Goal: Answer question/provide support

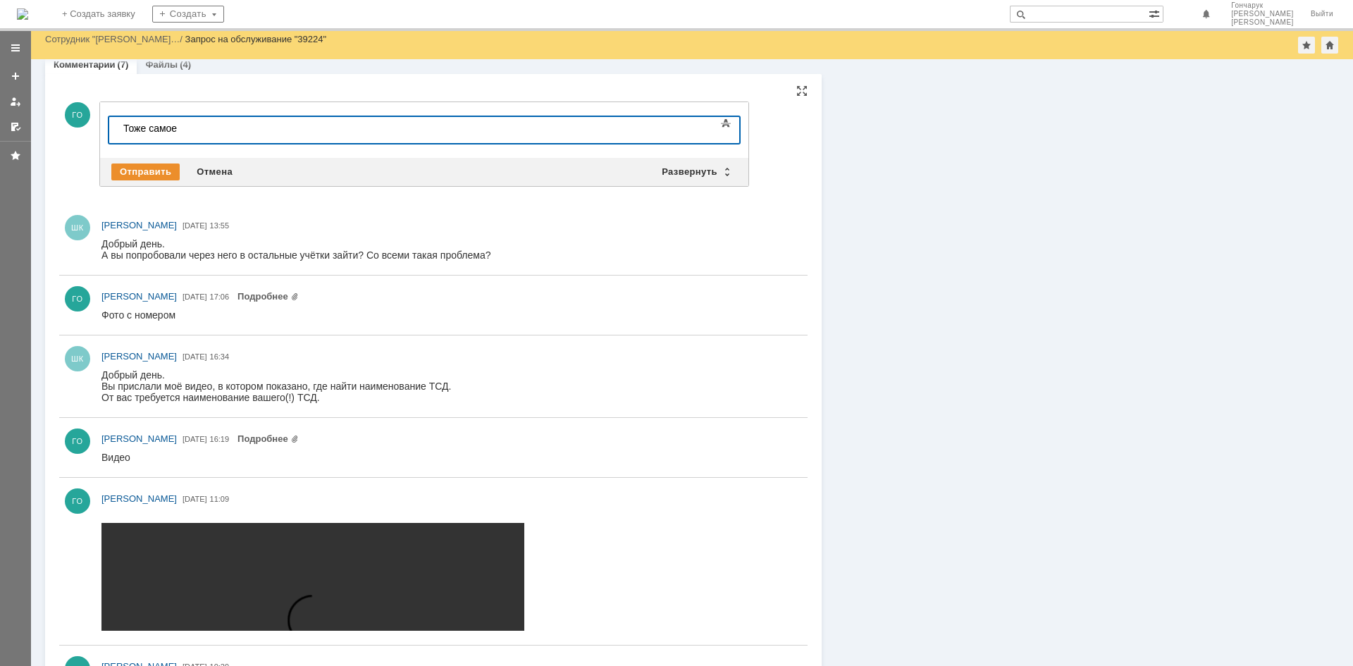
scroll to position [352, 0]
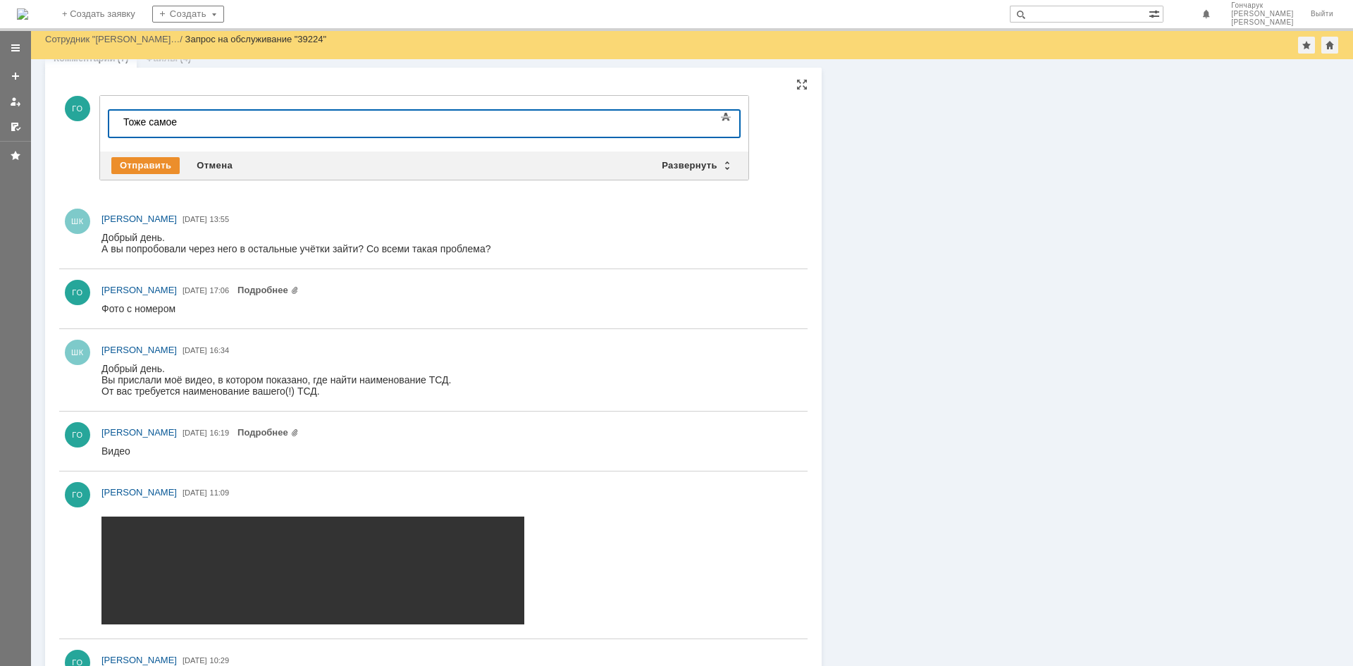
click at [221, 238] on div "Добрый день. А вы попробовали через него в остальные учётки зайти? Со всеми так…" at bounding box center [296, 243] width 390 height 23
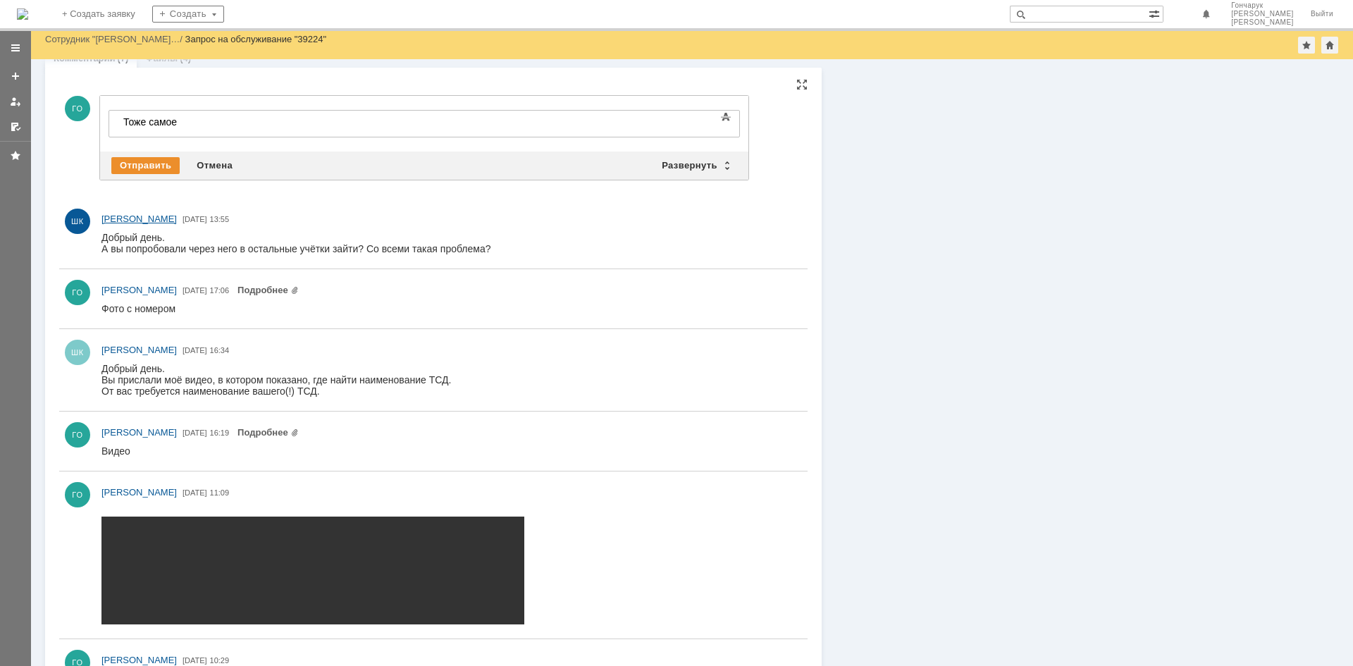
click at [128, 216] on span "[PERSON_NAME]" at bounding box center [138, 218] width 75 height 11
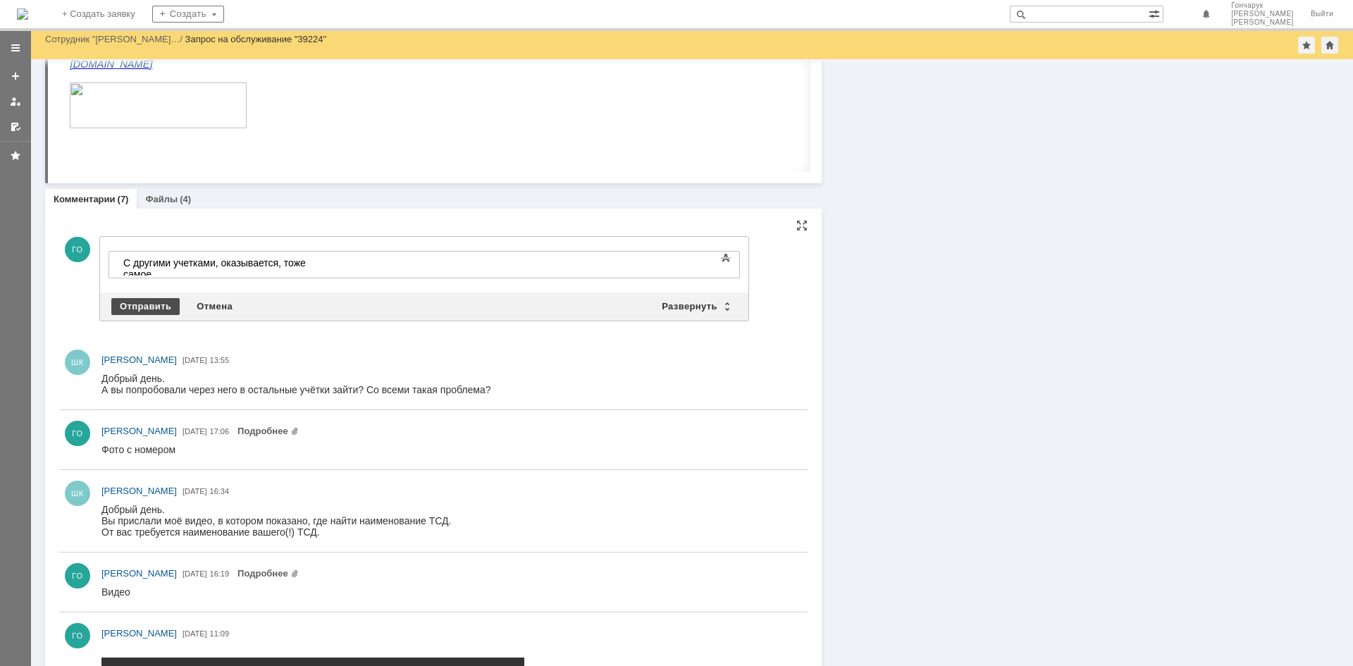
click at [161, 309] on div "Отправить" at bounding box center [145, 306] width 68 height 17
